Goal: Find specific page/section: Find specific page/section

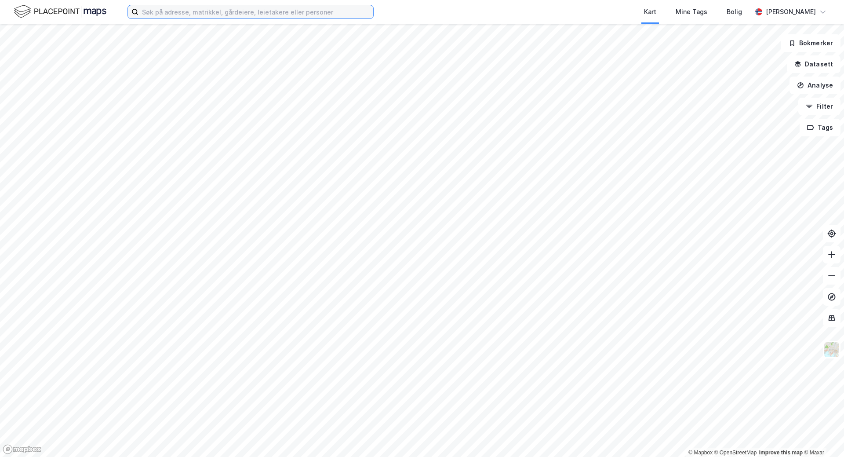
click at [162, 12] on input at bounding box center [255, 11] width 235 height 13
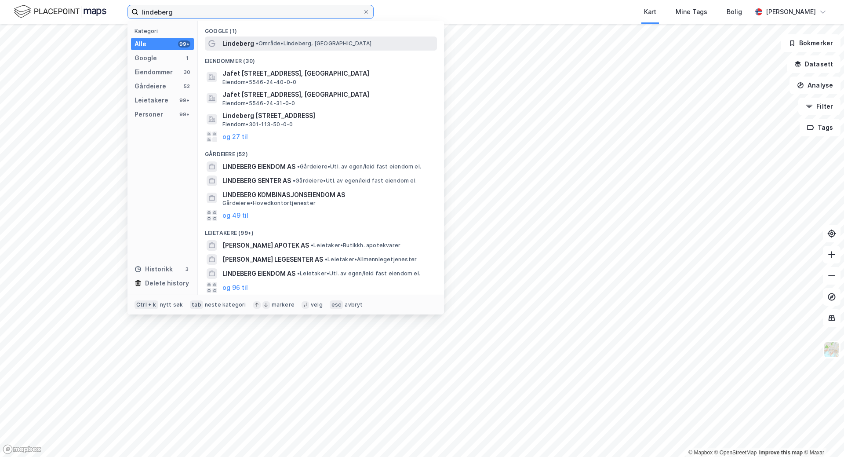
type input "lindeberg"
click at [234, 38] on span "Lindeberg" at bounding box center [238, 43] width 32 height 11
